Goal: Task Accomplishment & Management: Complete application form

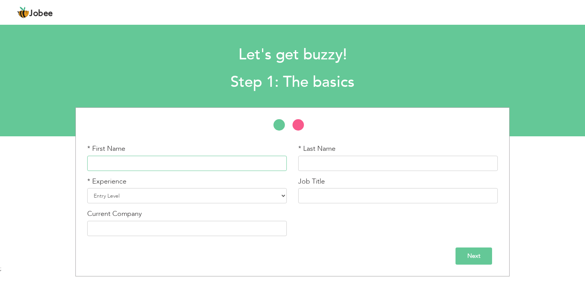
click at [165, 162] on input "text" at bounding box center [187, 163] width 200 height 15
click at [157, 161] on input "Sheheryar" at bounding box center [187, 163] width 200 height 15
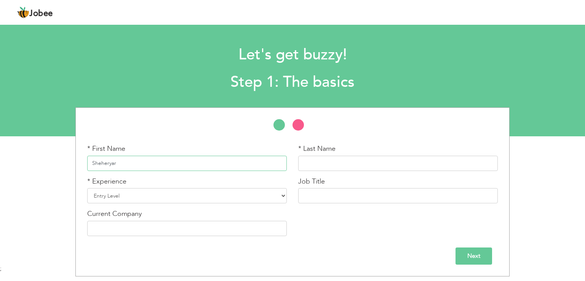
click at [157, 161] on input "Sheheryar" at bounding box center [187, 163] width 200 height 15
paste input "text"
type input "Sheheryar"
click at [355, 164] on input "text" at bounding box center [398, 163] width 200 height 15
click at [199, 195] on select "Entry Level Less than 1 Year 1 Year 2 Years 3 Years 4 Years 5 Years 6 Years 7 Y…" at bounding box center [187, 195] width 200 height 15
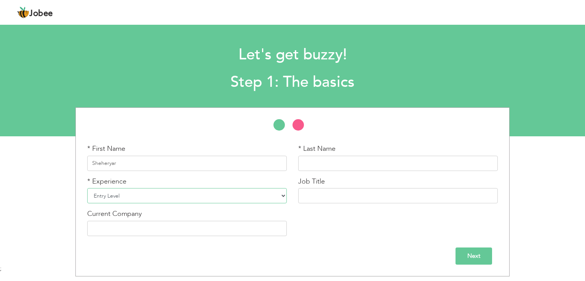
click at [199, 195] on select "Entry Level Less than 1 Year 1 Year 2 Years 3 Years 4 Years 5 Years 6 Years 7 Y…" at bounding box center [187, 195] width 200 height 15
click at [154, 195] on select "Entry Level Less than 1 Year 1 Year 2 Years 3 Years 4 Years 5 Years 6 Years 7 Y…" at bounding box center [187, 195] width 200 height 15
drag, startPoint x: 154, startPoint y: 195, endPoint x: 454, endPoint y: 180, distance: 300.3
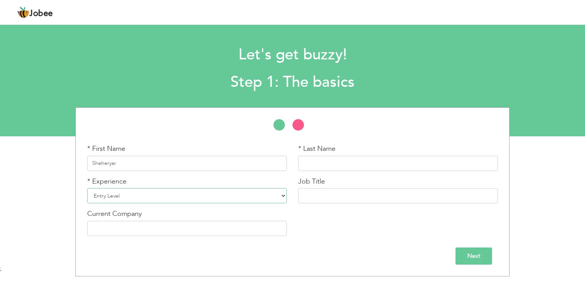
click at [454, 180] on div "* First Name Sheheryar * Last Name * Experience Entry Level Less than 1 Year 1 …" at bounding box center [293, 193] width 422 height 98
click at [412, 190] on input "text" at bounding box center [398, 195] width 200 height 15
click at [232, 229] on input "text" at bounding box center [187, 228] width 200 height 15
click at [227, 199] on select "Entry Level Less than 1 Year 1 Year 2 Years 3 Years 4 Years 5 Years 6 Years 7 Y…" at bounding box center [187, 195] width 200 height 15
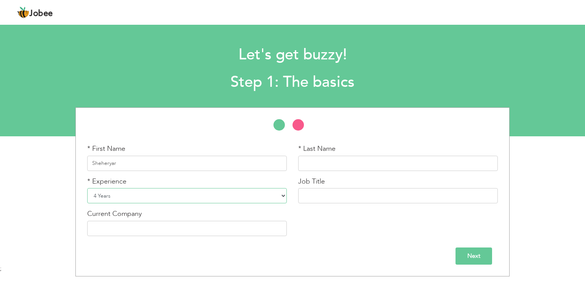
click at [87, 188] on select "Entry Level Less than 1 Year 1 Year 2 Years 3 Years 4 Years 5 Years 6 Years 7 Y…" at bounding box center [187, 195] width 200 height 15
drag, startPoint x: 131, startPoint y: 199, endPoint x: 124, endPoint y: 30, distance: 169.3
click at [124, 30] on section "Let's get buzzy! Step 1: The basics * First Name Sheheryar * Last Name" at bounding box center [292, 79] width 585 height 114
select select "5"
click at [87, 188] on select "Entry Level Less than 1 Year 1 Year 2 Years 3 Years 4 Years 5 Years 6 Years 7 Y…" at bounding box center [187, 195] width 200 height 15
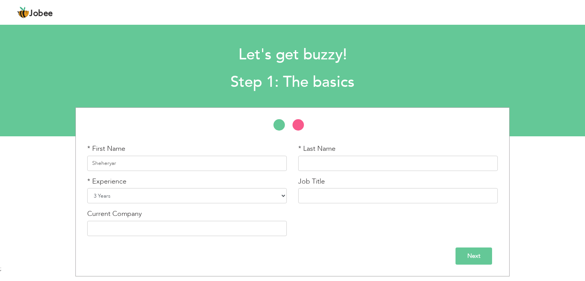
click at [158, 192] on select "Entry Level Less than 1 Year 1 Year 2 Years 3 Years 4 Years 5 Years 6 Years 7 Y…" at bounding box center [187, 195] width 200 height 15
click at [147, 200] on select "Entry Level Less than 1 Year 1 Year 2 Years 3 Years 4 Years 5 Years 6 Years 7 Y…" at bounding box center [187, 195] width 200 height 15
click at [326, 200] on input "text" at bounding box center [398, 195] width 200 height 15
paste input "vehicle registration"
type input "vehicle registration Work"
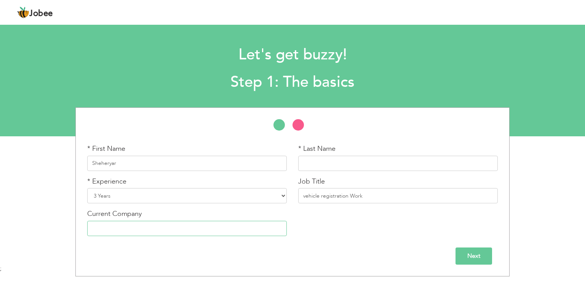
click at [146, 232] on input "text" at bounding box center [187, 228] width 200 height 15
click at [480, 257] on input "Next" at bounding box center [474, 256] width 37 height 17
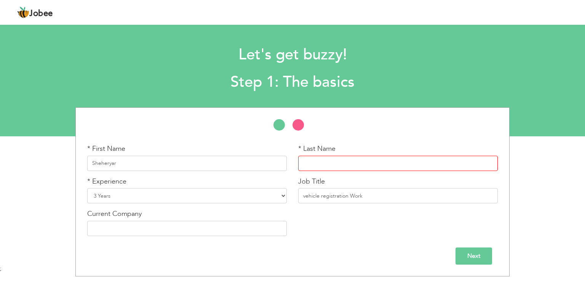
click at [402, 165] on input "text" at bounding box center [398, 163] width 200 height 15
type input "[PERSON_NAME]"
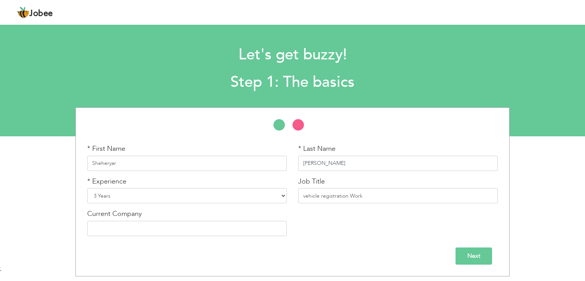
drag, startPoint x: 331, startPoint y: 162, endPoint x: 192, endPoint y: 167, distance: 139.1
click at [192, 167] on div "* First Name Sheheryar * Last Name Fareed * Experience Entry Level Less than 1 …" at bounding box center [293, 193] width 422 height 98
click at [474, 261] on input "Next" at bounding box center [474, 256] width 37 height 17
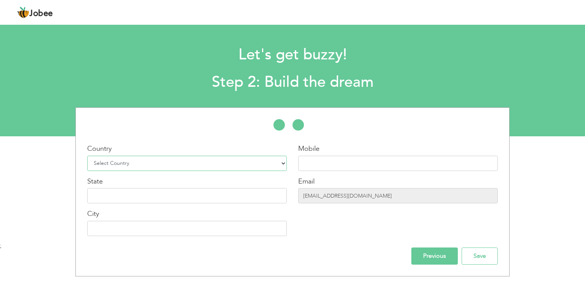
click at [198, 163] on select "Select Country Afghanistan Albania Algeria American Samoa Andorra Angola Anguil…" at bounding box center [187, 163] width 200 height 15
select select "166"
click at [367, 162] on input "text" at bounding box center [398, 163] width 200 height 15
paste input "[PHONE_NUMBER]"
type input "[PHONE_NUMBER]"
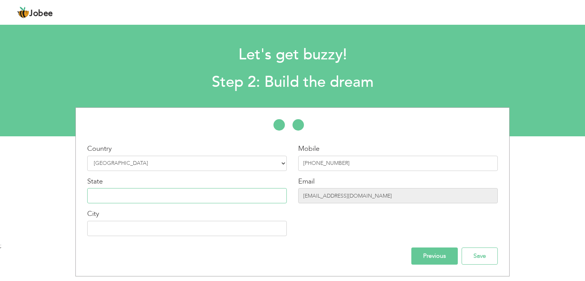
click at [127, 194] on input "text" at bounding box center [187, 195] width 200 height 15
type input "Sindh"
click at [123, 232] on input "text" at bounding box center [187, 228] width 200 height 15
type input "[GEOGRAPHIC_DATA]"
drag, startPoint x: 380, startPoint y: 195, endPoint x: 123, endPoint y: 201, distance: 256.5
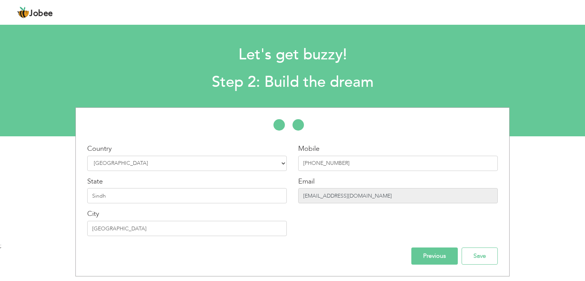
click at [123, 201] on div "Country Select Country Afghanistan Albania Algeria American Samoa Andorra Angol…" at bounding box center [293, 193] width 434 height 98
click at [479, 257] on input "Save" at bounding box center [480, 256] width 36 height 17
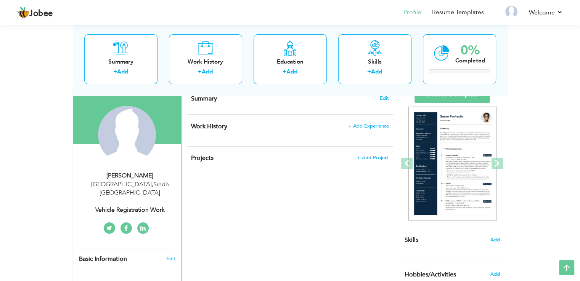
scroll to position [22, 0]
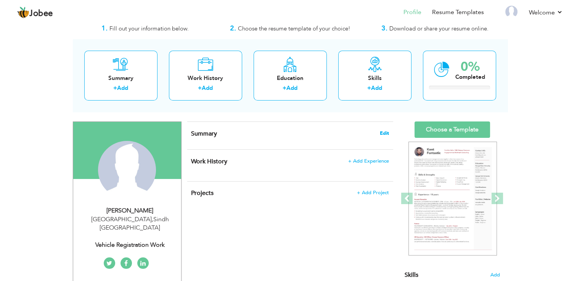
click at [383, 131] on span "Edit" at bounding box center [383, 133] width 9 height 5
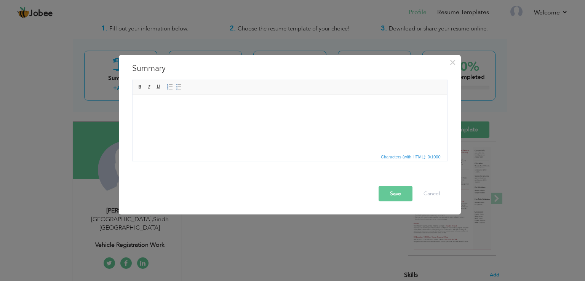
drag, startPoint x: 257, startPoint y: 96, endPoint x: 253, endPoint y: 87, distance: 9.5
click at [253, 94] on html at bounding box center [289, 105] width 315 height 23
drag, startPoint x: 385, startPoint y: 182, endPoint x: 216, endPoint y: 126, distance: 178.4
click at [216, 118] on html at bounding box center [289, 105] width 315 height 23
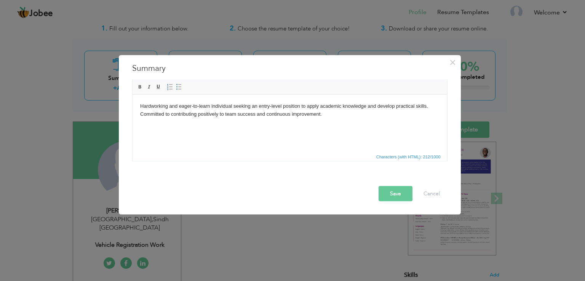
click at [392, 192] on button "Save" at bounding box center [396, 193] width 34 height 15
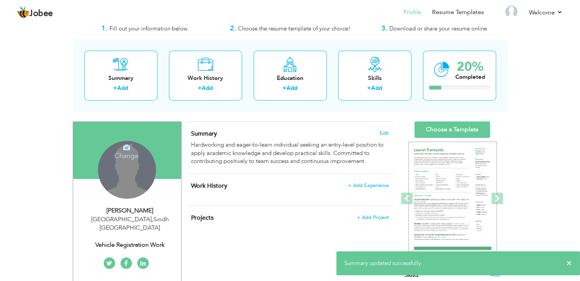
click at [133, 171] on div "Change Remove" at bounding box center [127, 170] width 58 height 58
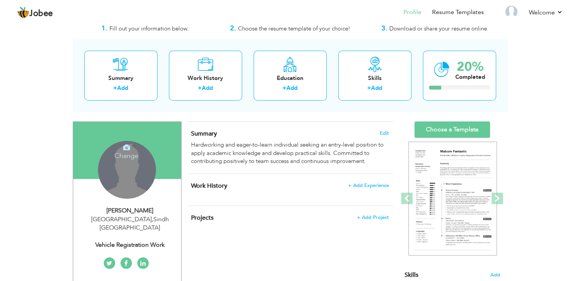
click at [125, 152] on h4 "Change" at bounding box center [126, 151] width 54 height 18
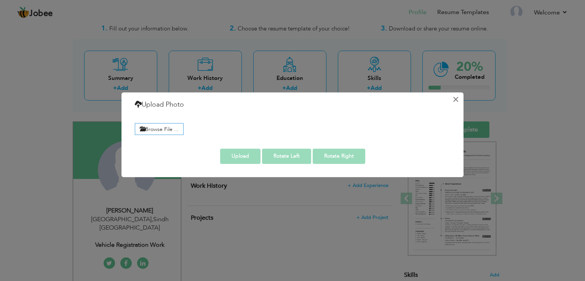
click at [456, 99] on button "×" at bounding box center [456, 99] width 12 height 12
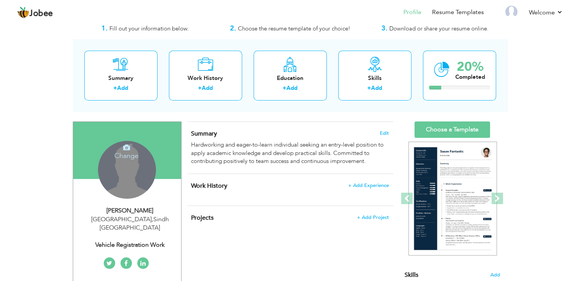
click at [126, 150] on icon at bounding box center [126, 147] width 7 height 7
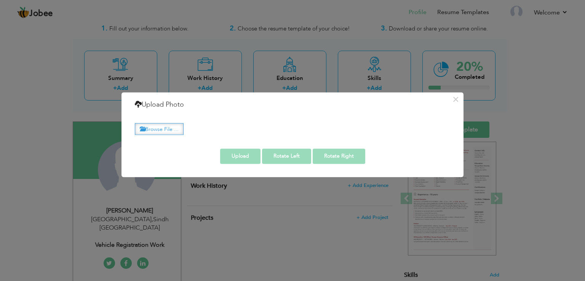
click at [163, 128] on label "Browse File ..." at bounding box center [159, 129] width 49 height 12
click at [0, 0] on input "Browse File ..." at bounding box center [0, 0] width 0 height 0
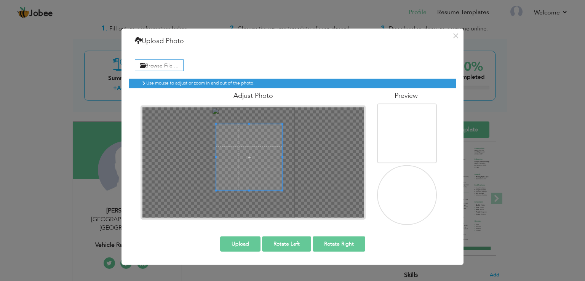
click at [256, 153] on span at bounding box center [249, 157] width 66 height 66
click at [247, 243] on button "Upload" at bounding box center [240, 243] width 40 height 15
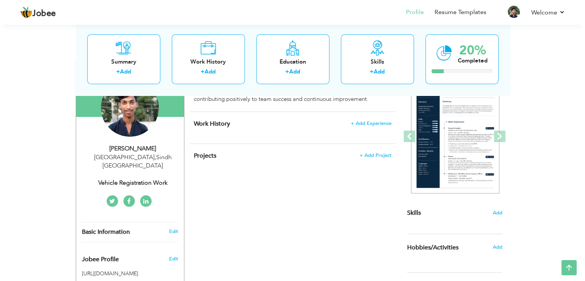
scroll to position [88, 0]
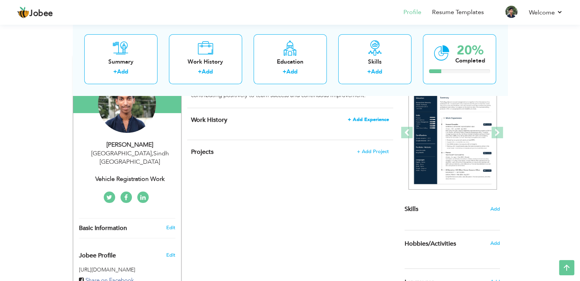
click at [367, 119] on span "+ Add Experience" at bounding box center [367, 119] width 41 height 5
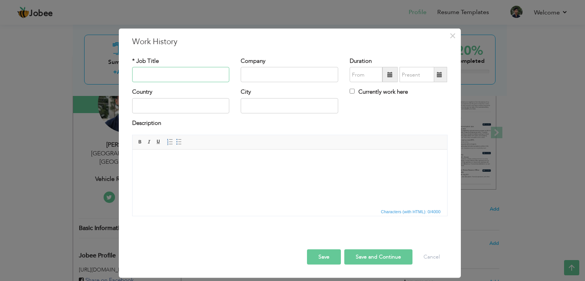
click at [200, 76] on input "text" at bounding box center [181, 74] width 98 height 15
paste input "vehicle registration"
click at [155, 71] on input "vehicle registration Work" at bounding box center [181, 74] width 98 height 15
type input "Vehicle Registration Work"
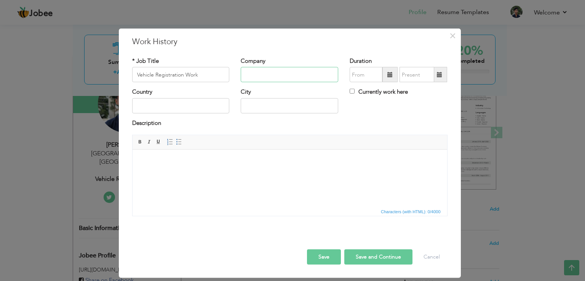
click at [267, 76] on input "text" at bounding box center [290, 74] width 98 height 15
click at [170, 109] on input "text" at bounding box center [181, 105] width 98 height 15
type input "[GEOGRAPHIC_DATA]"
click at [244, 107] on input "text" at bounding box center [290, 105] width 98 height 15
type input "[GEOGRAPHIC_DATA]"
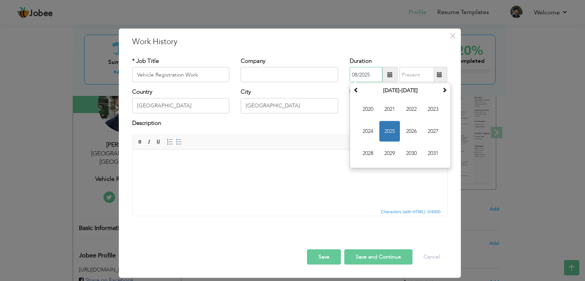
click at [368, 74] on input "08/2025" at bounding box center [366, 74] width 33 height 15
click at [419, 107] on span "2022" at bounding box center [411, 109] width 21 height 21
click at [367, 111] on span "Jan" at bounding box center [368, 109] width 21 height 21
type input "01/2022"
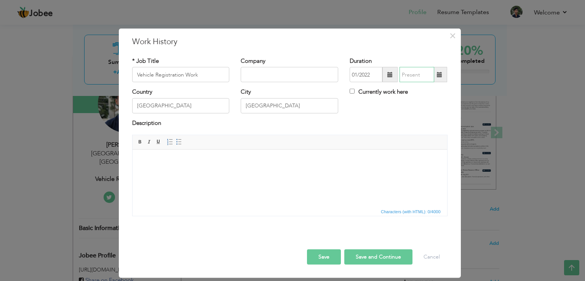
type input "08/2025"
click at [415, 75] on input "08/2025" at bounding box center [417, 74] width 35 height 15
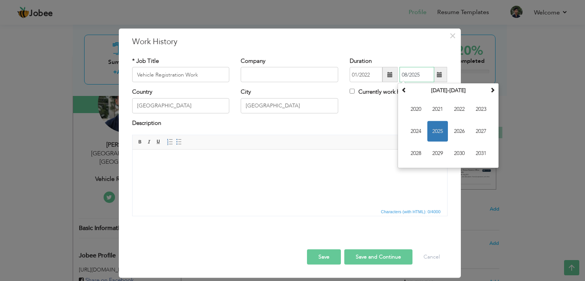
click at [415, 73] on input "08/2025" at bounding box center [417, 74] width 35 height 15
drag, startPoint x: 427, startPoint y: 72, endPoint x: 383, endPoint y: 77, distance: 44.1
click at [383, 77] on div "01/2022 08/2025 [DATE] Su Mo Tu We Th Fr Sa 27 28 29 30 31 1 2 3 4 5 6 7 8 9 10…" at bounding box center [399, 74] width 98 height 15
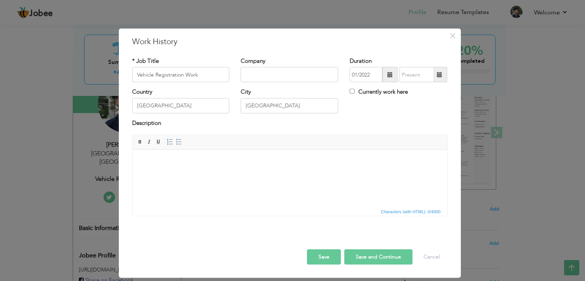
drag, startPoint x: 352, startPoint y: 111, endPoint x: 351, endPoint y: 90, distance: 21.0
click at [351, 90] on div "Country [GEOGRAPHIC_DATA] City [GEOGRAPHIC_DATA] Currently work here" at bounding box center [289, 103] width 327 height 31
click at [351, 90] on input "Currently work here" at bounding box center [352, 91] width 5 height 5
checkbox input "true"
click at [275, 166] on html at bounding box center [289, 161] width 315 height 23
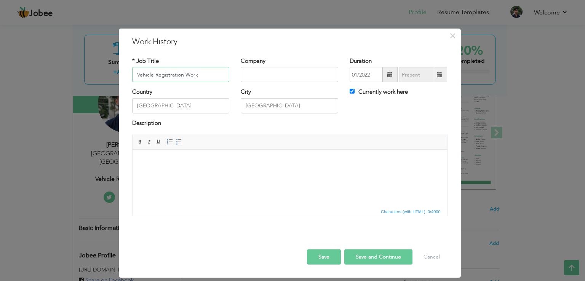
drag, startPoint x: 212, startPoint y: 72, endPoint x: 69, endPoint y: 72, distance: 143.3
click at [69, 72] on div "× Work History * Job Title Vehicle Registration Work Company Duration" at bounding box center [292, 140] width 585 height 281
paste input "Assisted with vehicle registration processes, including data entry, document ve…"
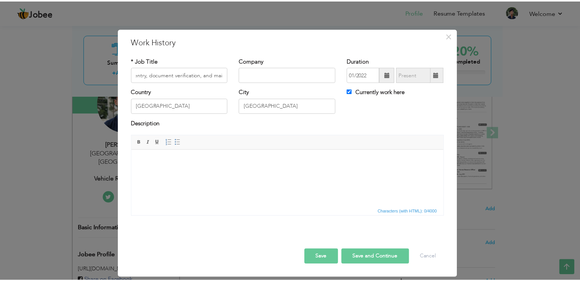
scroll to position [0, 0]
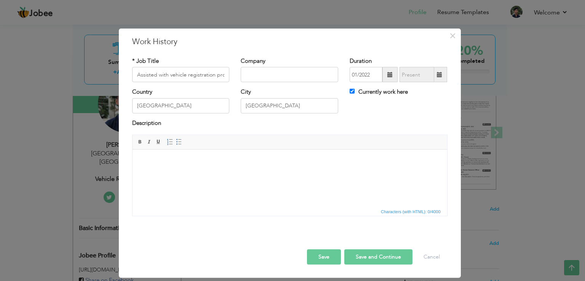
click at [178, 160] on body at bounding box center [289, 161] width 299 height 8
click at [177, 75] on input "Assisted with vehicle registration processes, including data entry, document ve…" at bounding box center [181, 74] width 98 height 15
type input "Vehicle Registration Work"
click at [174, 173] on html at bounding box center [289, 161] width 315 height 23
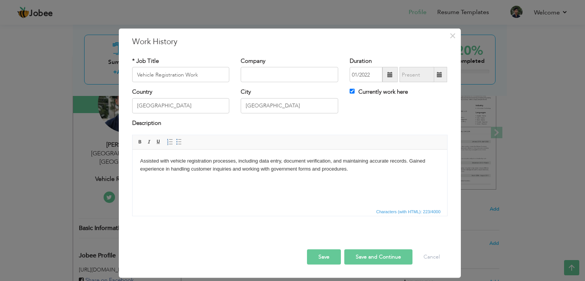
click at [370, 257] on button "Save and Continue" at bounding box center [378, 257] width 68 height 15
checkbox input "false"
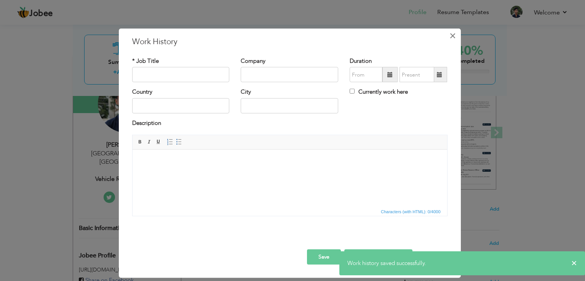
click at [456, 34] on span "×" at bounding box center [453, 36] width 6 height 14
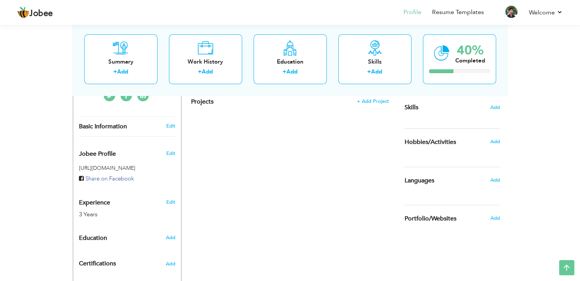
scroll to position [188, 0]
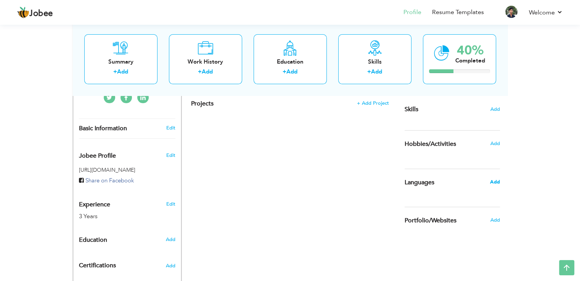
click at [495, 179] on span "Add" at bounding box center [494, 182] width 10 height 7
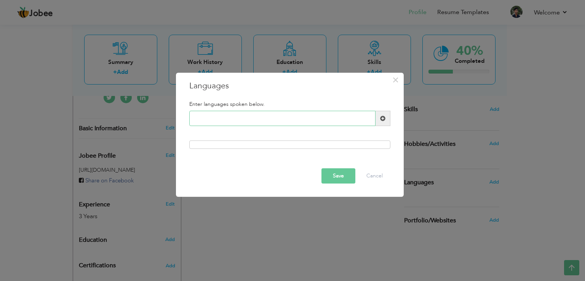
click at [344, 115] on input "text" at bounding box center [282, 118] width 186 height 15
type input "urdu"
click at [382, 119] on span at bounding box center [382, 118] width 5 height 5
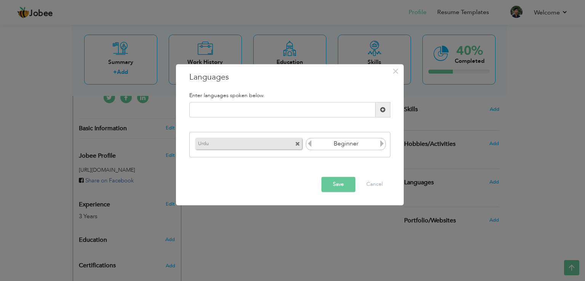
click at [384, 145] on icon at bounding box center [382, 143] width 7 height 7
click at [334, 184] on button "Save" at bounding box center [339, 184] width 34 height 15
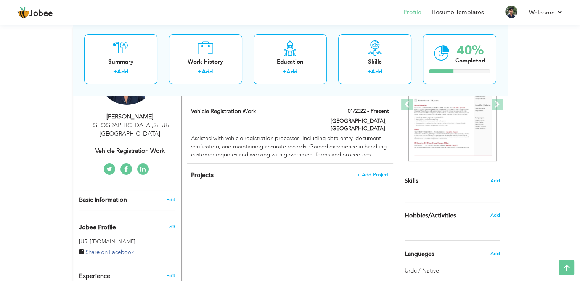
scroll to position [152, 0]
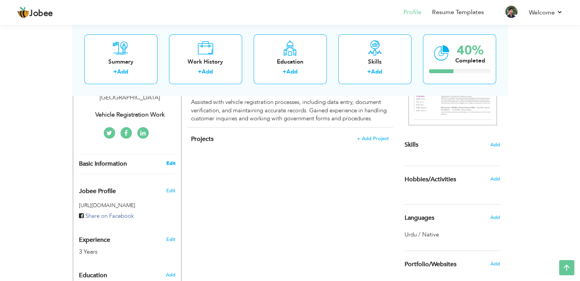
click at [171, 160] on link "Edit" at bounding box center [170, 163] width 9 height 7
type input "Sheheryar"
type input "[PERSON_NAME]"
type input "[PHONE_NUMBER]"
select select "number:166"
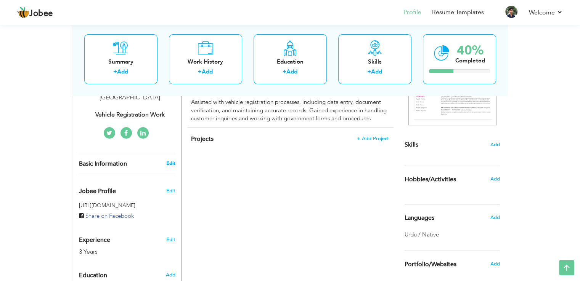
type input "Sindh"
type input "[GEOGRAPHIC_DATA]"
select select "number:5"
type input "vehicle registration Work"
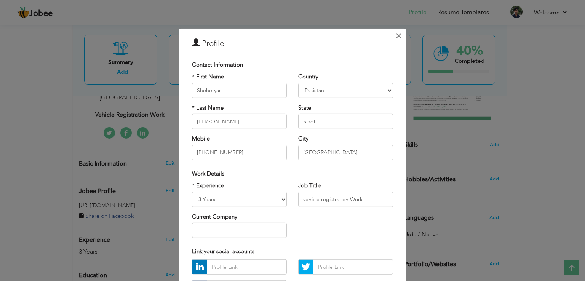
click at [395, 37] on span "×" at bounding box center [398, 36] width 6 height 14
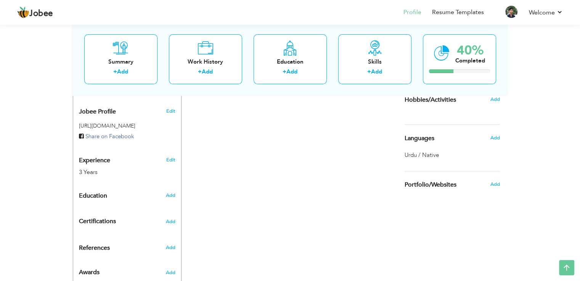
scroll to position [248, 0]
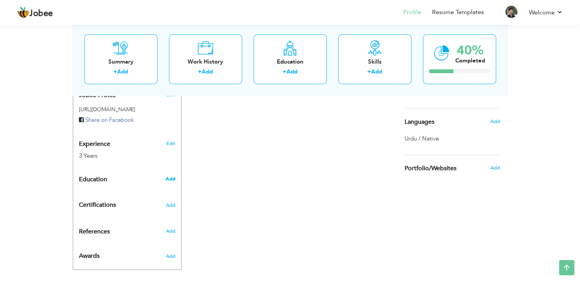
click at [172, 176] on span "Add" at bounding box center [170, 179] width 10 height 7
radio input "true"
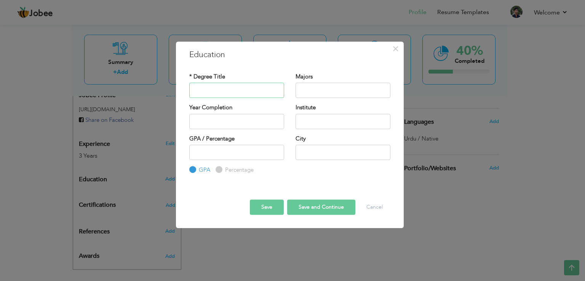
click at [235, 92] on input "text" at bounding box center [236, 90] width 95 height 15
click at [221, 93] on input "Matric" at bounding box center [236, 90] width 95 height 15
paste input "matriculation"
click at [200, 89] on input "matriculation" at bounding box center [236, 90] width 95 height 15
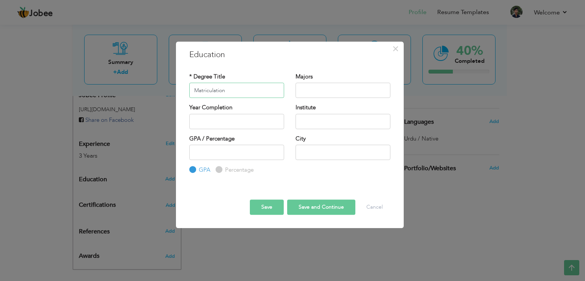
type input "Matriculation"
click at [323, 92] on input "text" at bounding box center [343, 90] width 95 height 15
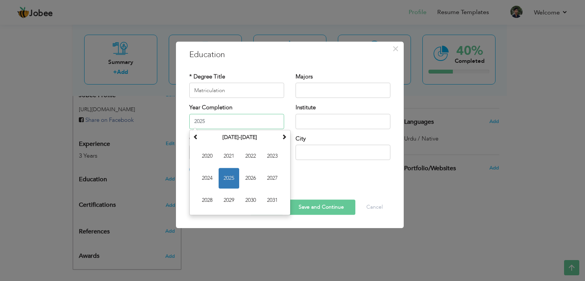
click at [255, 128] on input "2025" at bounding box center [236, 121] width 95 height 15
type input "2"
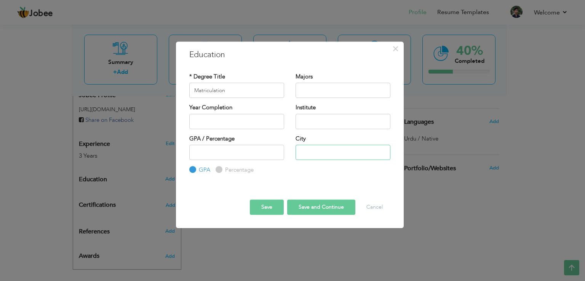
click at [316, 154] on input "text" at bounding box center [343, 152] width 95 height 15
click at [313, 182] on div "Save Save and Continue Delete Cancel" at bounding box center [290, 201] width 213 height 40
click at [261, 207] on button "Save" at bounding box center [267, 207] width 34 height 15
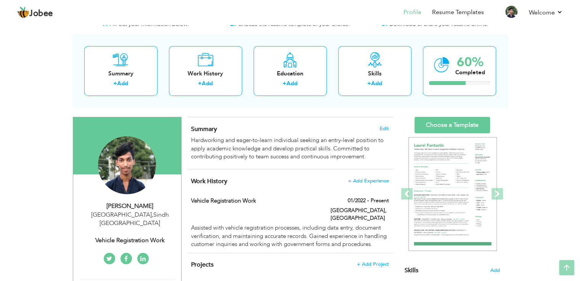
scroll to position [13, 0]
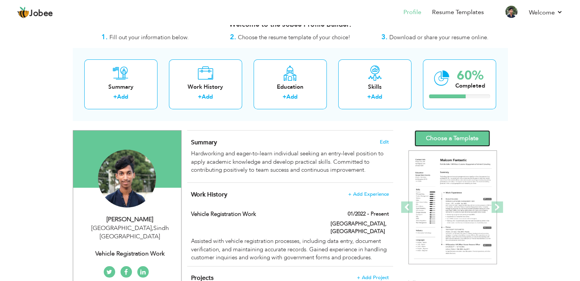
click at [446, 141] on link "Choose a Template" at bounding box center [451, 138] width 75 height 16
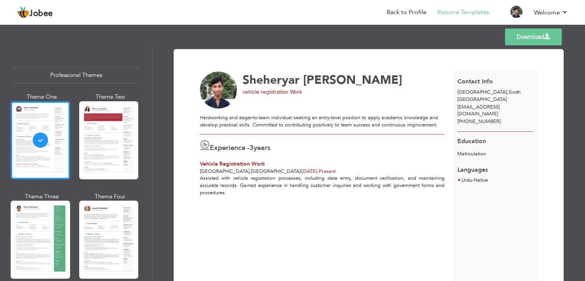
click at [476, 107] on span "aliraza03253818826@gmail.com" at bounding box center [479, 111] width 42 height 14
click at [519, 38] on link "Download" at bounding box center [533, 37] width 57 height 17
